Goal: Task Accomplishment & Management: Complete application form

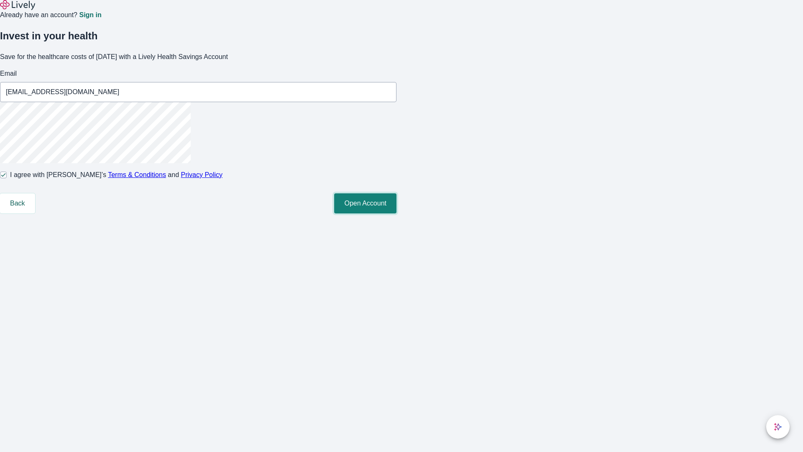
click at [397, 213] on button "Open Account" at bounding box center [365, 203] width 62 height 20
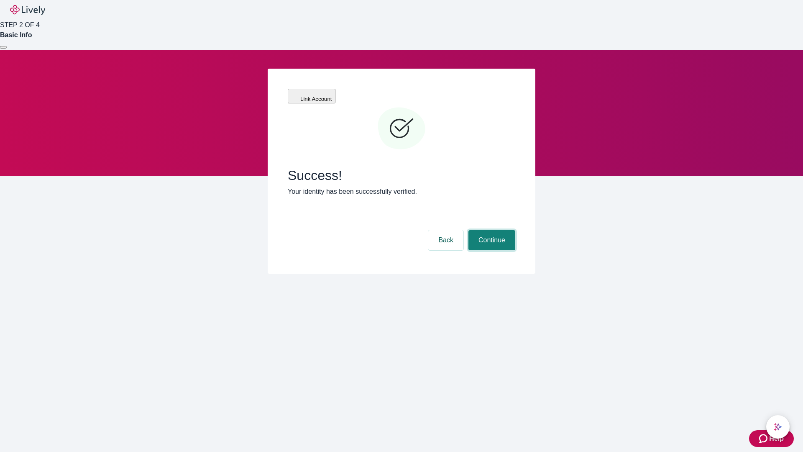
click at [491, 230] on button "Continue" at bounding box center [492, 240] width 47 height 20
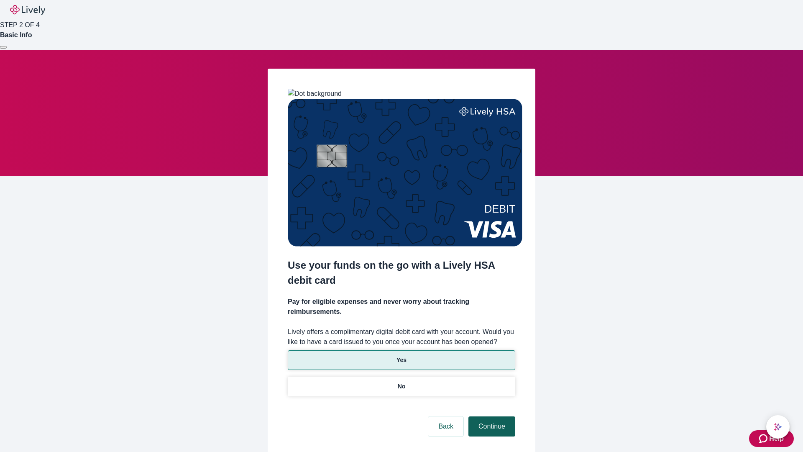
click at [401, 356] on p "Yes" at bounding box center [402, 360] width 10 height 9
click at [491, 416] on button "Continue" at bounding box center [492, 426] width 47 height 20
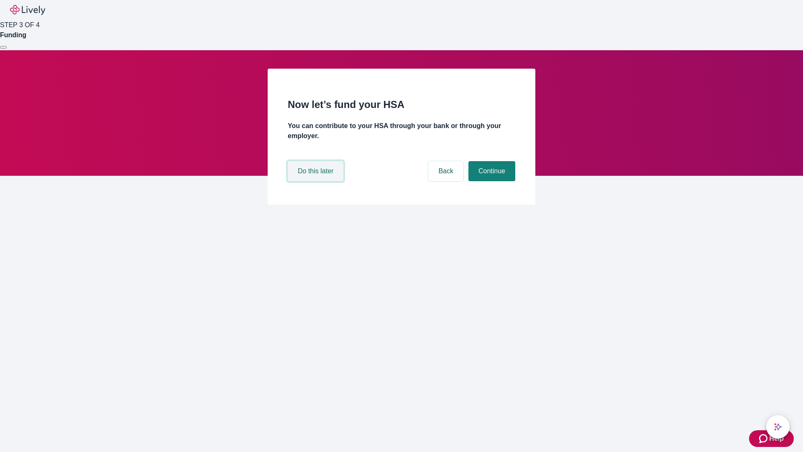
click at [317, 181] on button "Do this later" at bounding box center [316, 171] width 56 height 20
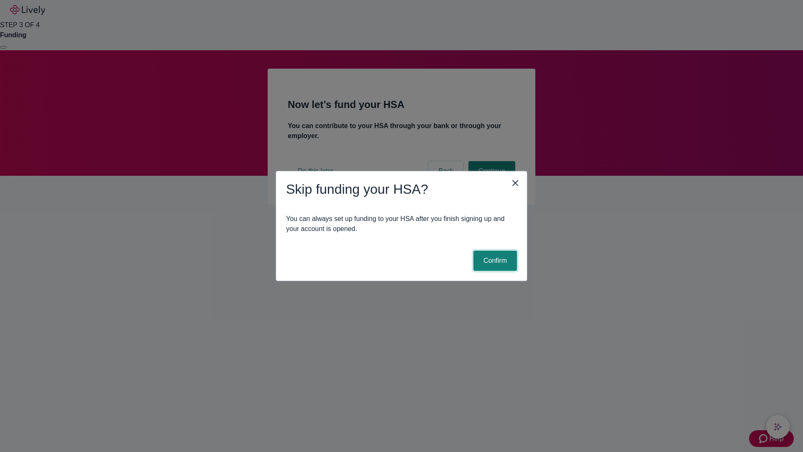
click at [494, 261] on button "Confirm" at bounding box center [496, 261] width 44 height 20
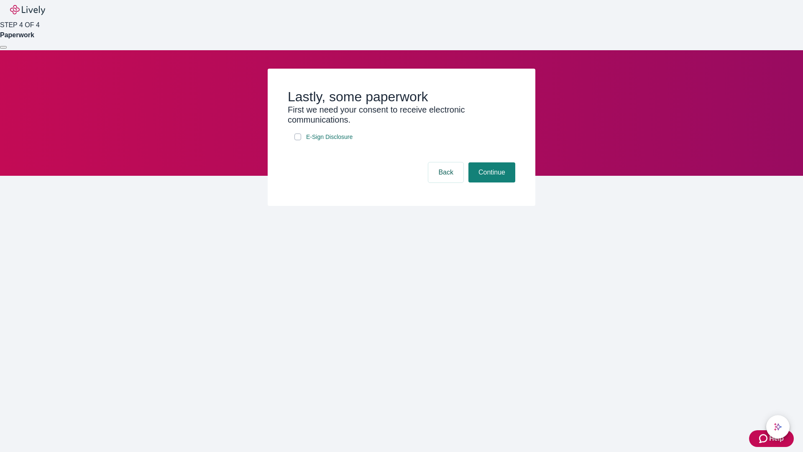
click at [298, 140] on input "E-Sign Disclosure" at bounding box center [298, 136] width 7 height 7
checkbox input "true"
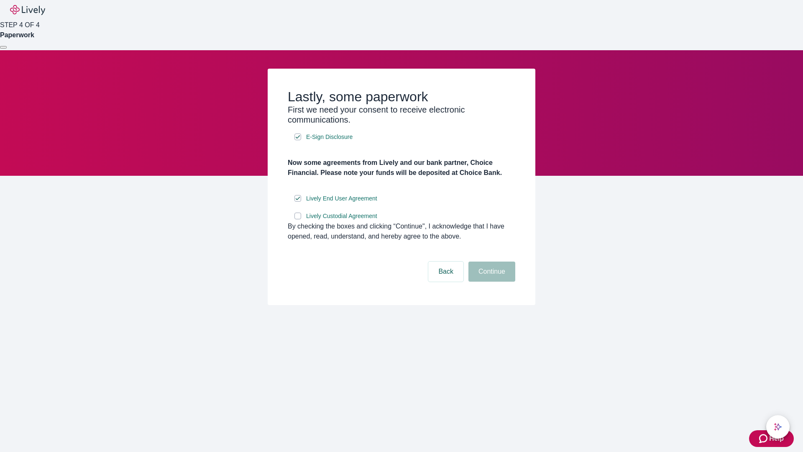
click at [298, 219] on input "Lively Custodial Agreement" at bounding box center [298, 216] width 7 height 7
checkbox input "true"
click at [491, 282] on button "Continue" at bounding box center [492, 271] width 47 height 20
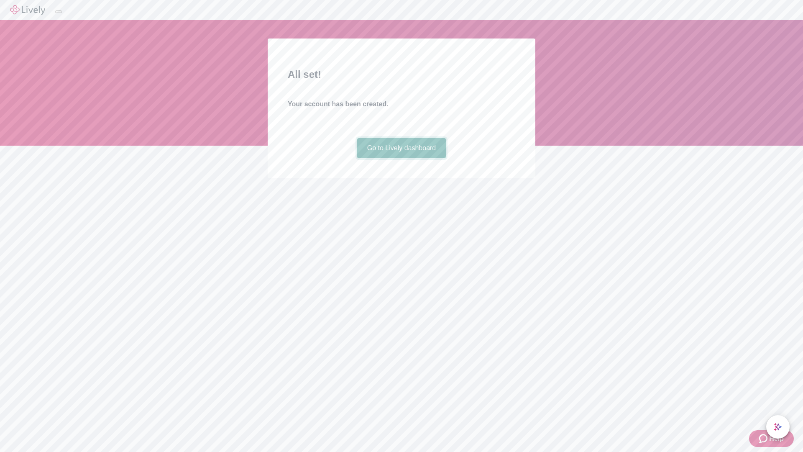
click at [401, 158] on link "Go to Lively dashboard" at bounding box center [401, 148] width 89 height 20
